Goal: Find specific page/section: Find specific page/section

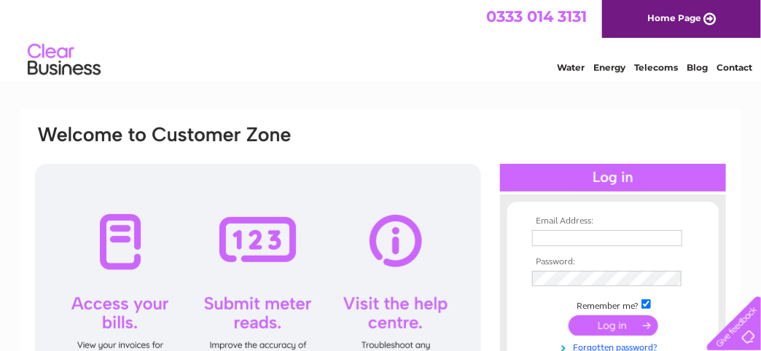
type input "jenniferprewett1@outlook.com"
click at [601, 327] on input "submit" at bounding box center [614, 326] width 90 height 20
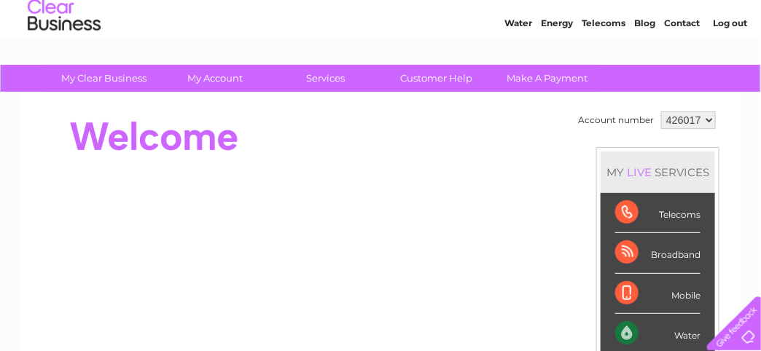
scroll to position [43, 0]
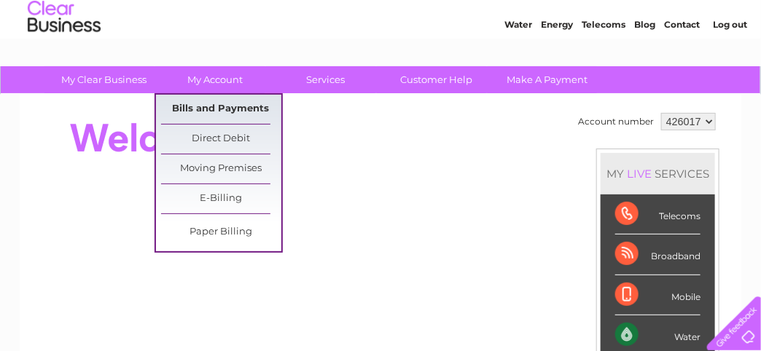
click at [222, 106] on link "Bills and Payments" at bounding box center [221, 109] width 120 height 29
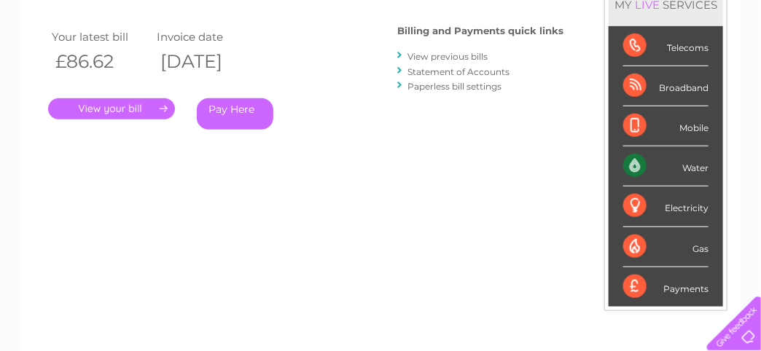
scroll to position [181, 0]
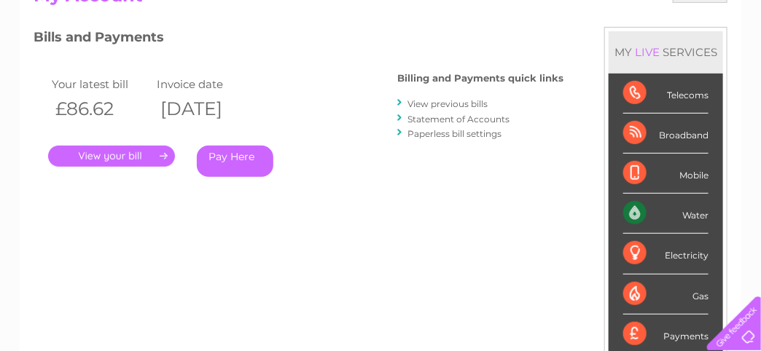
click at [123, 153] on link "." at bounding box center [111, 156] width 127 height 21
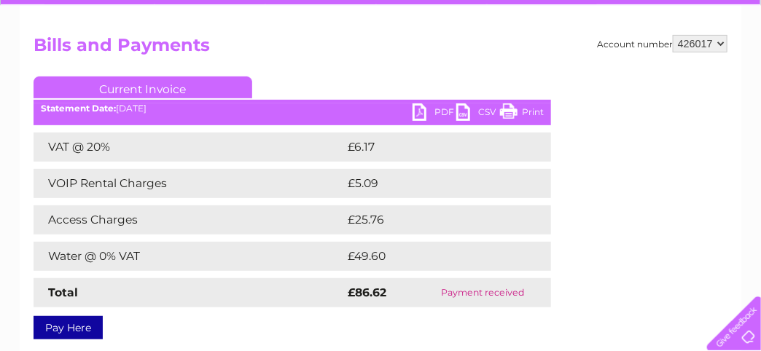
scroll to position [131, 0]
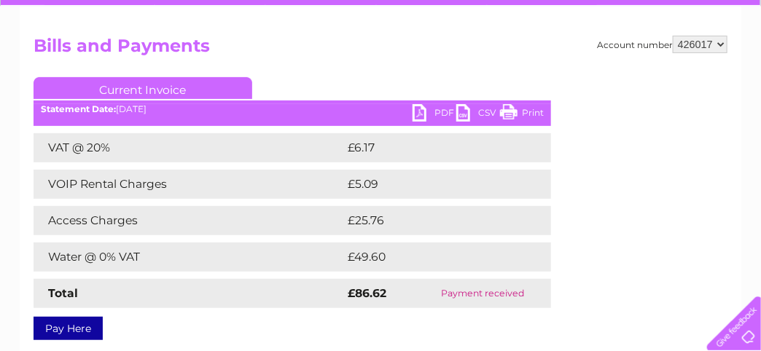
click at [533, 109] on link "Print" at bounding box center [522, 114] width 44 height 21
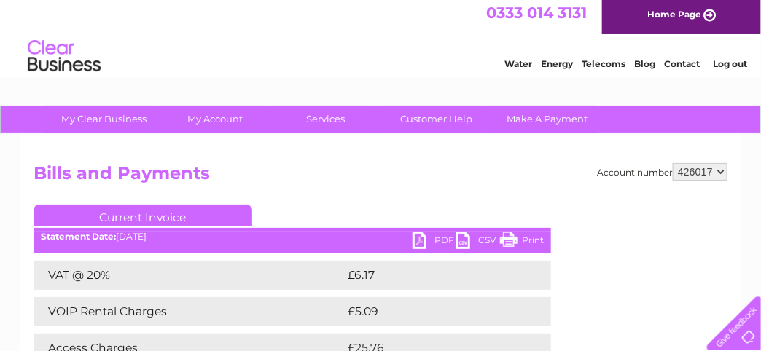
scroll to position [0, 0]
